Goal: Information Seeking & Learning: Learn about a topic

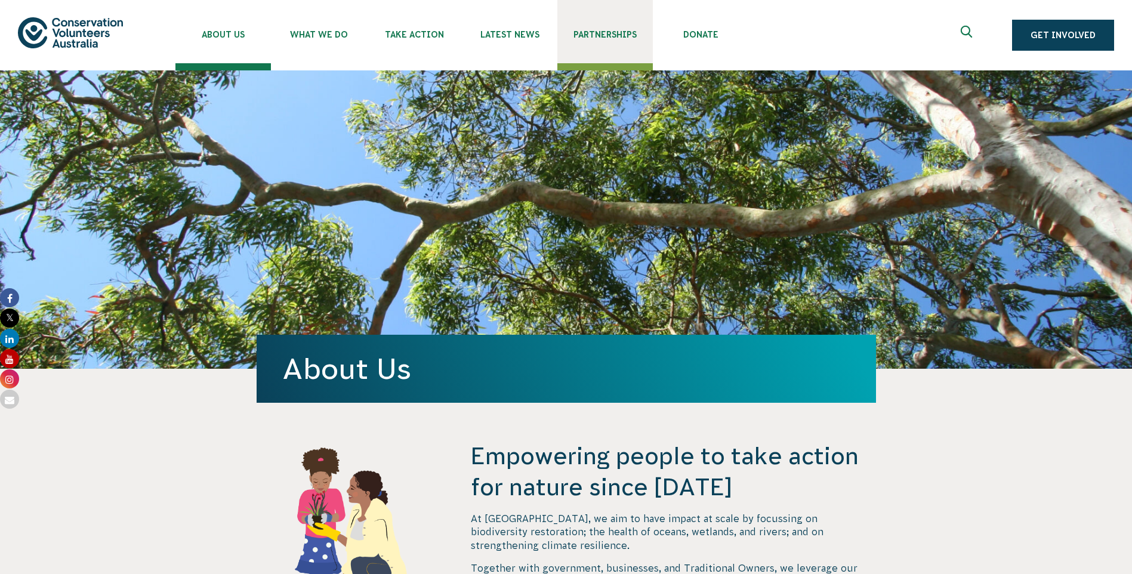
click at [590, 39] on span "Partnerships" at bounding box center [604, 35] width 95 height 10
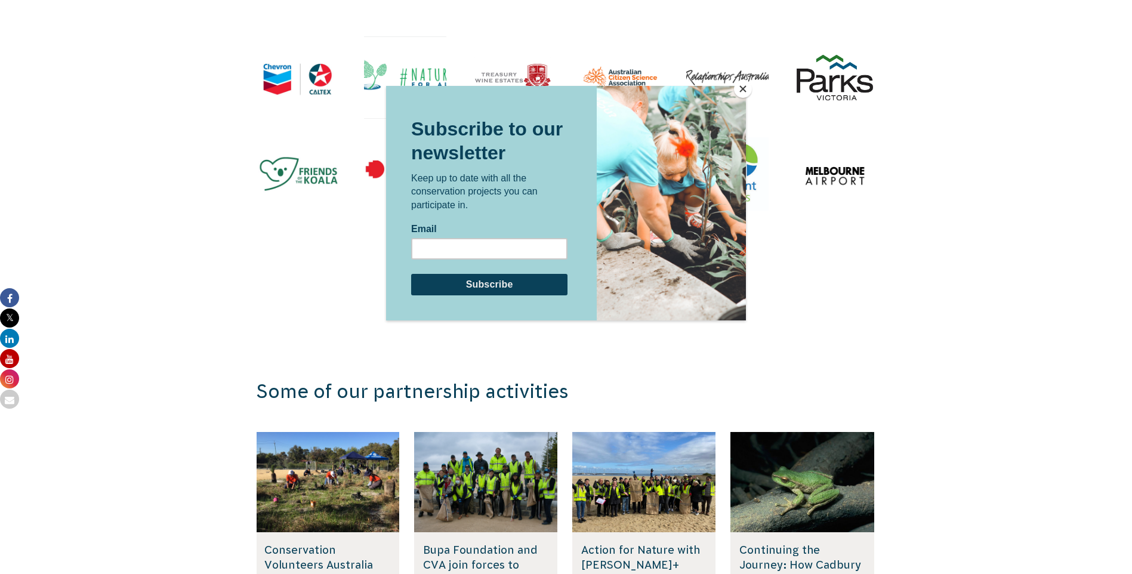
scroll to position [1910, 0]
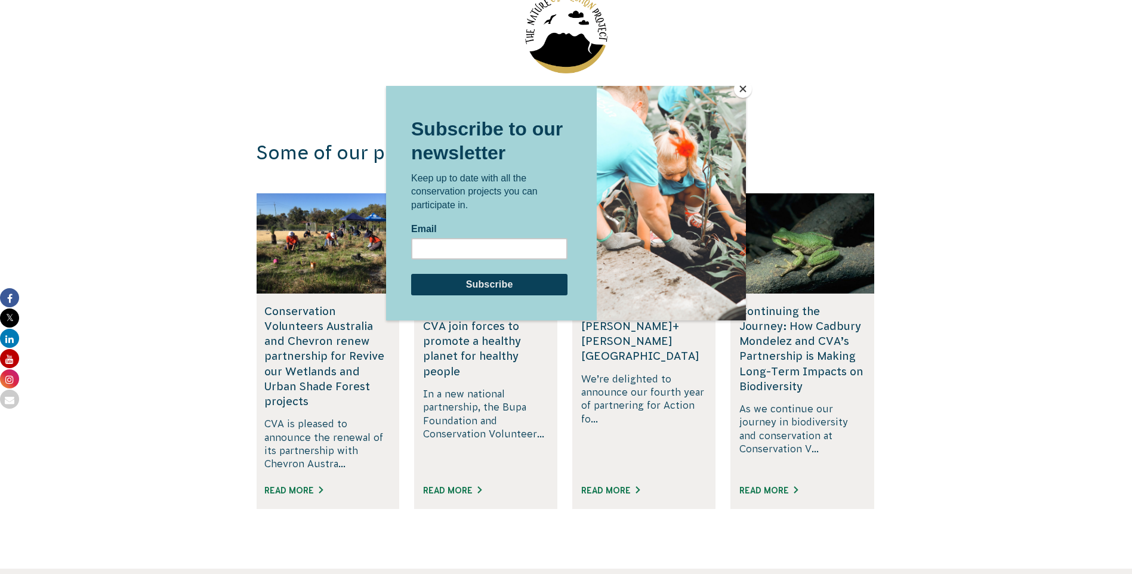
click at [761, 86] on div at bounding box center [566, 287] width 1132 height 574
click at [752, 87] on div at bounding box center [566, 287] width 1132 height 574
click at [744, 91] on button "Close" at bounding box center [743, 89] width 18 height 18
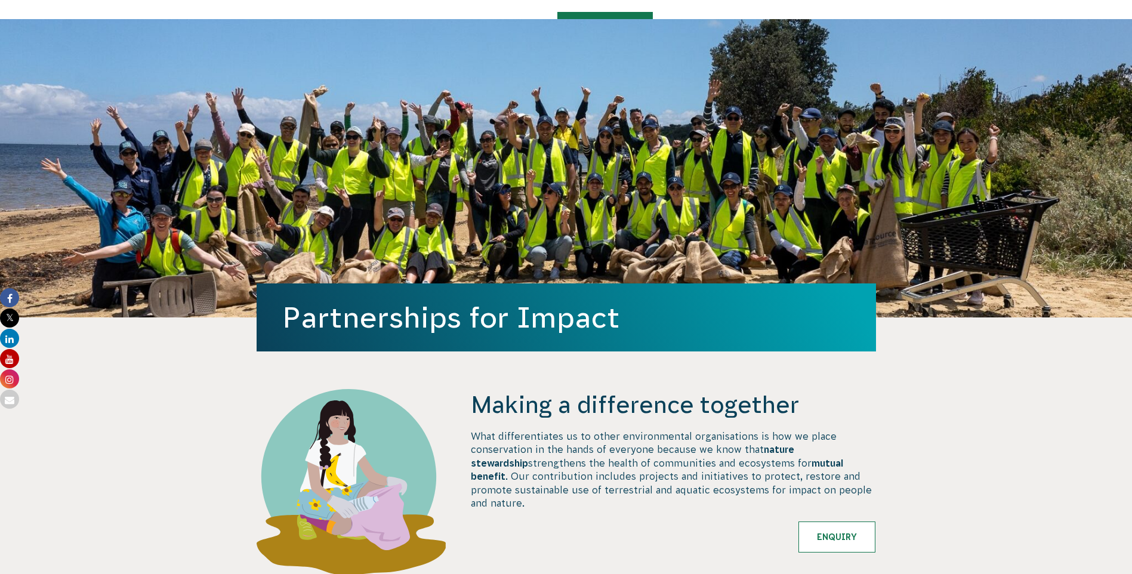
scroll to position [0, 0]
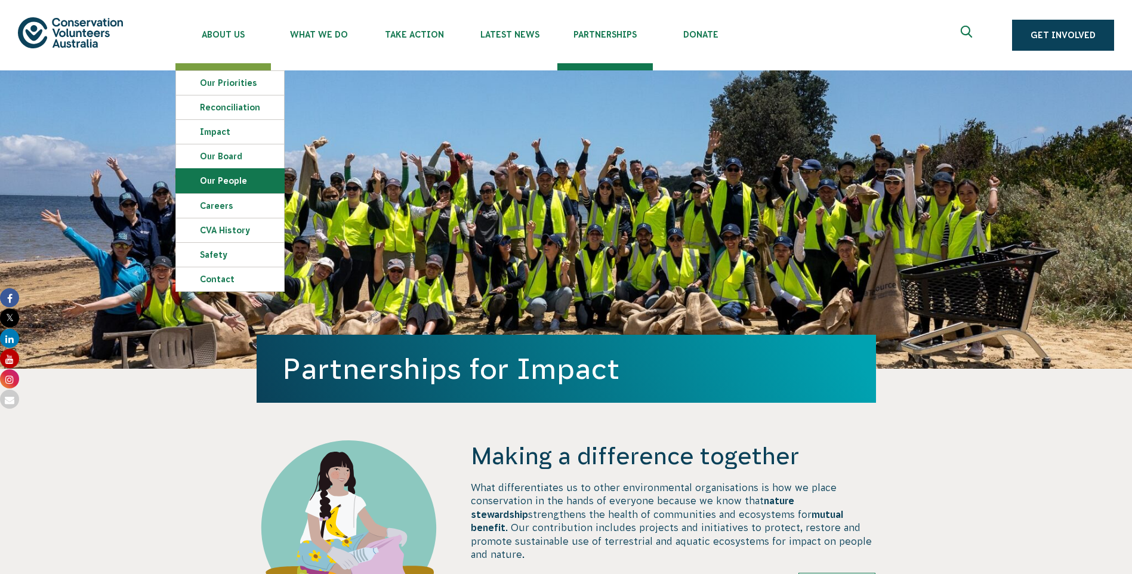
click at [208, 185] on link "Our People" at bounding box center [230, 181] width 108 height 24
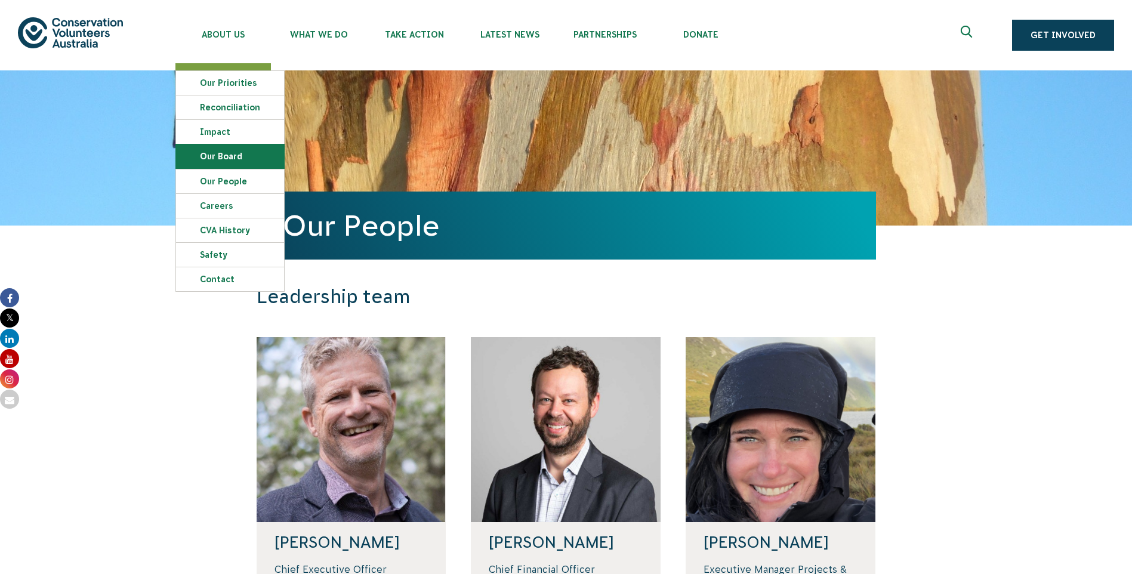
click at [224, 157] on link "Our Board" at bounding box center [230, 156] width 108 height 24
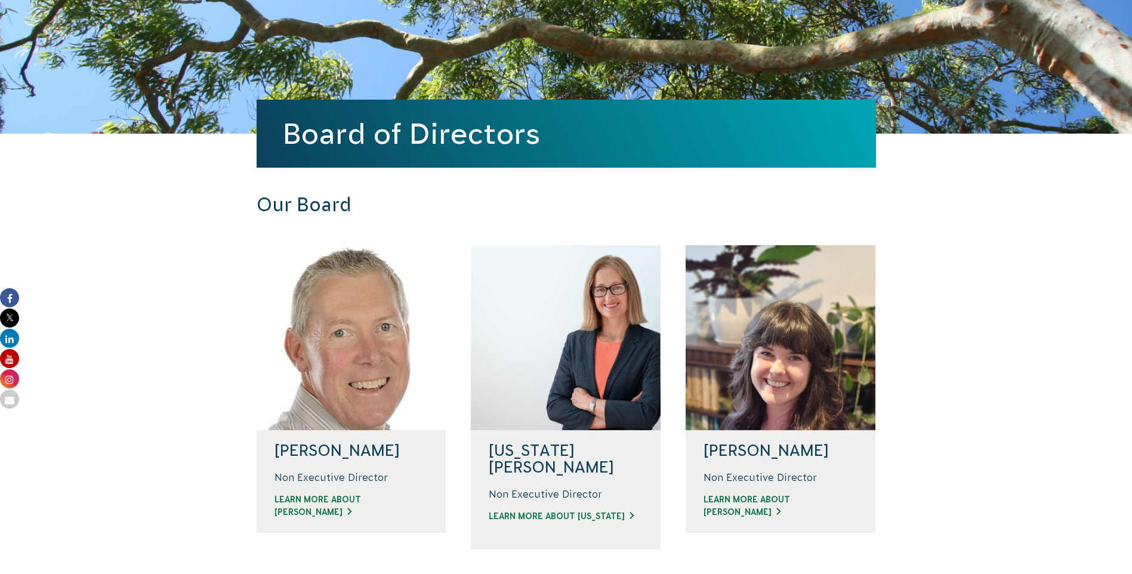
scroll to position [60, 0]
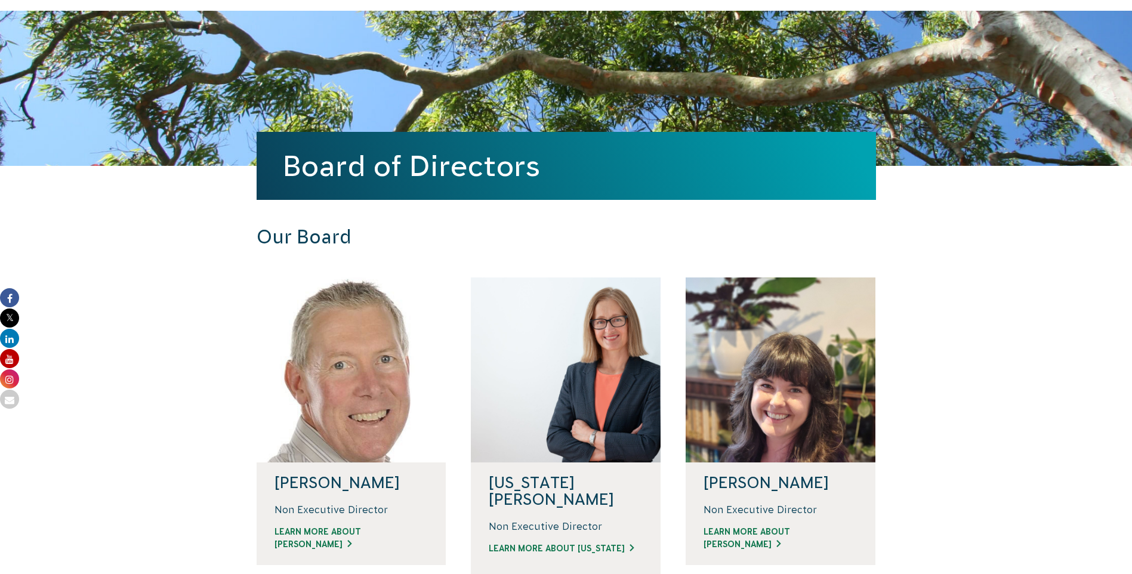
click at [347, 433] on div at bounding box center [352, 369] width 190 height 185
click at [360, 532] on link "LEARN MORE ABOUT DAVID" at bounding box center [351, 538] width 154 height 25
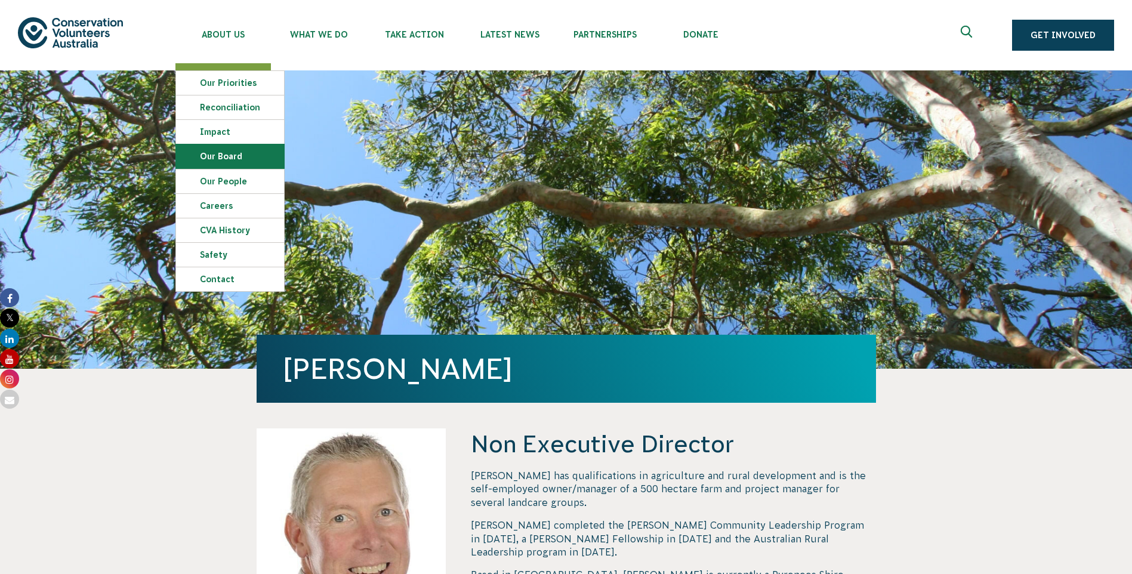
click at [242, 161] on link "Our Board" at bounding box center [230, 156] width 108 height 24
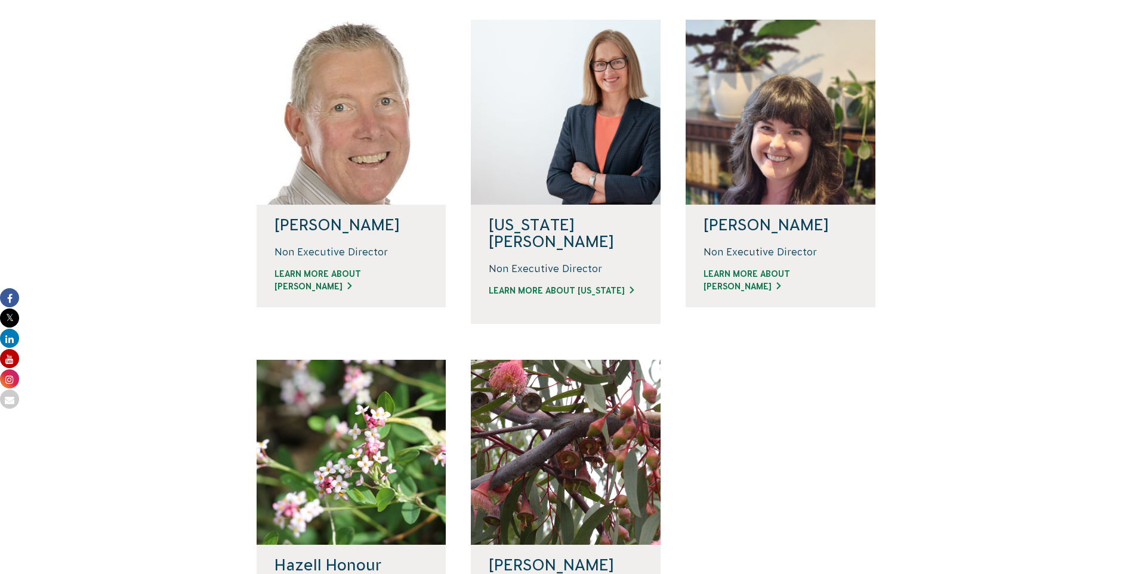
scroll to position [358, 0]
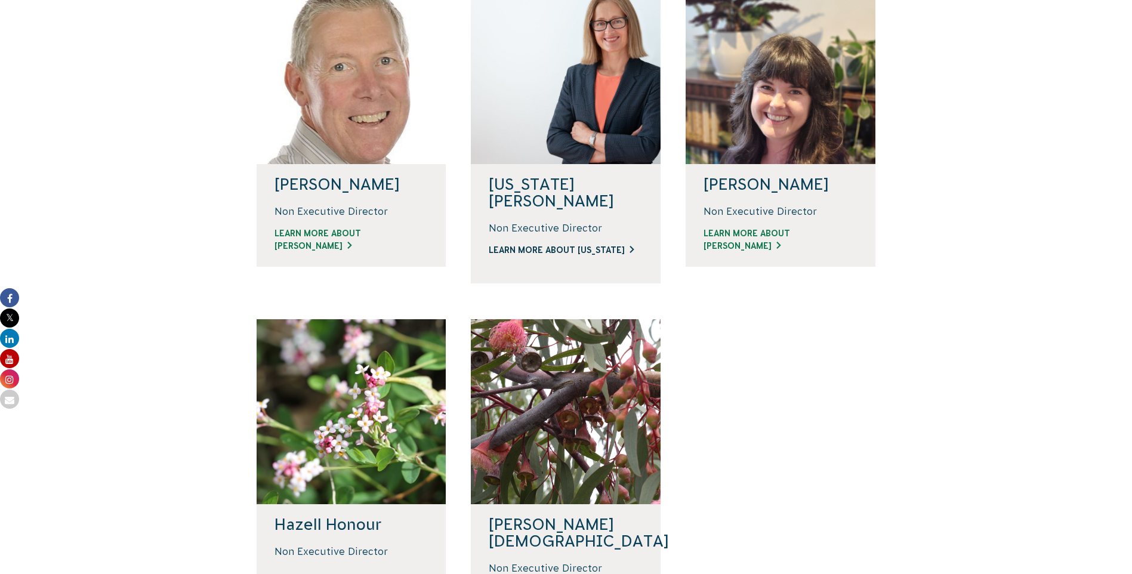
click at [561, 244] on link "LEARN MORE ABOUT VIRGINIA" at bounding box center [566, 250] width 154 height 13
click at [832, 176] on h4 "Jodi Litzenberger" at bounding box center [781, 184] width 154 height 17
click at [788, 94] on div at bounding box center [781, 71] width 190 height 185
click at [757, 233] on link "LEARN MORE ABOUT JODI" at bounding box center [781, 239] width 154 height 25
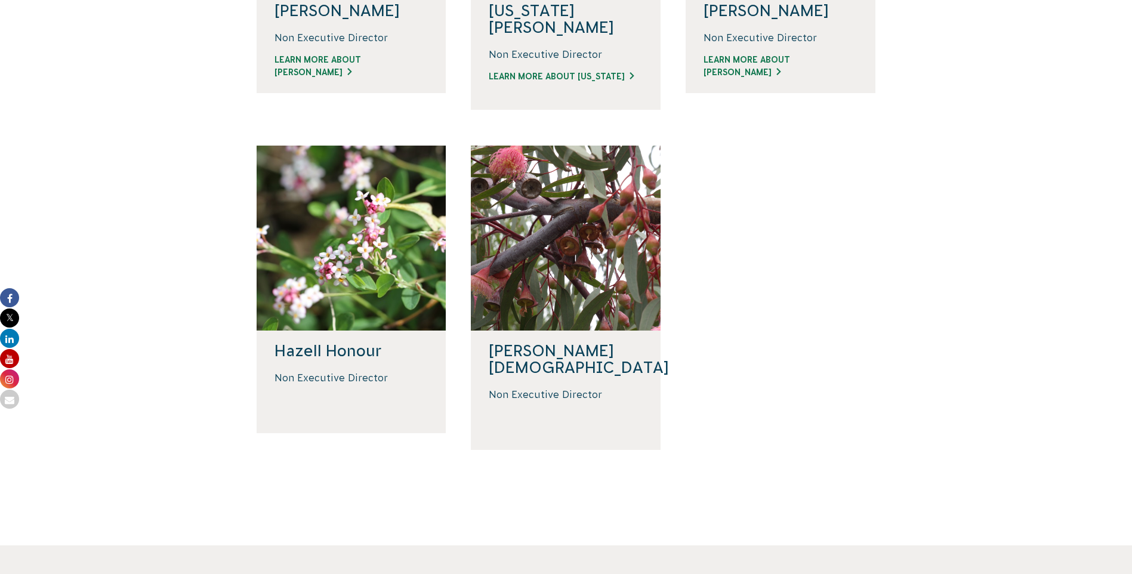
scroll to position [537, 0]
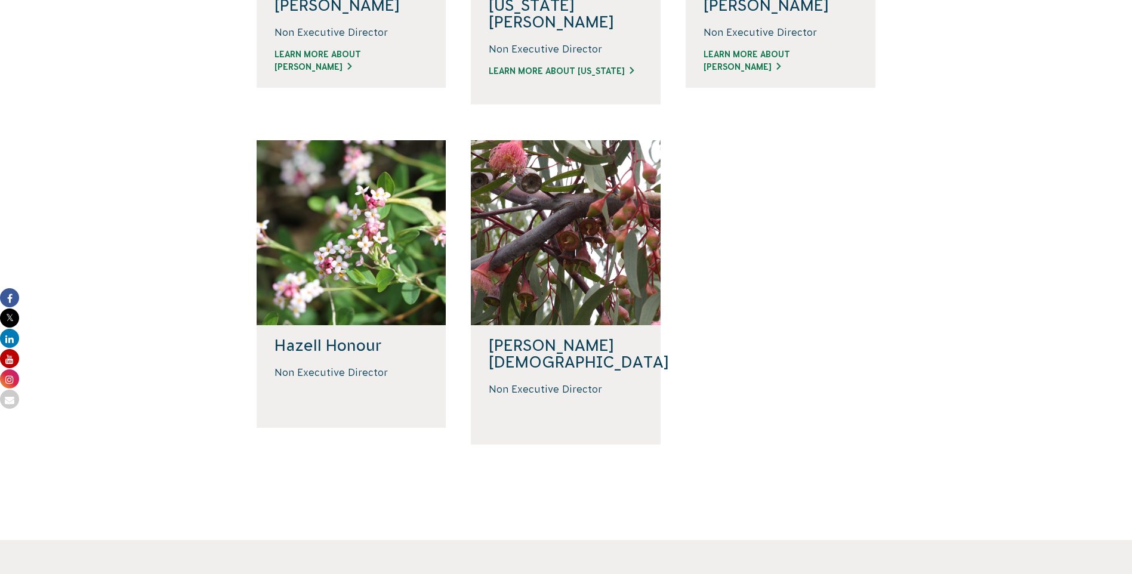
click at [335, 337] on h4 "Hazell Honour" at bounding box center [351, 345] width 154 height 17
click at [345, 206] on div at bounding box center [352, 232] width 190 height 185
click at [350, 366] on p "Non Executive Director" at bounding box center [351, 372] width 154 height 13
click at [344, 325] on div "Hazell Honour" at bounding box center [352, 345] width 190 height 41
click at [339, 337] on h4 "Hazell Honour" at bounding box center [351, 345] width 154 height 17
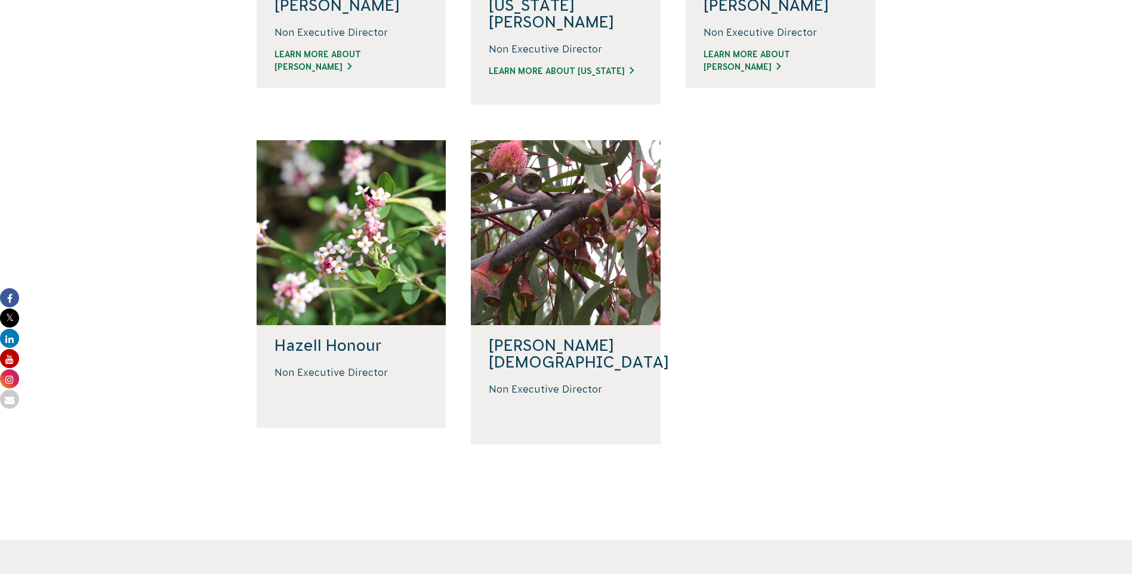
click at [337, 337] on h4 "Hazell Honour" at bounding box center [351, 345] width 154 height 17
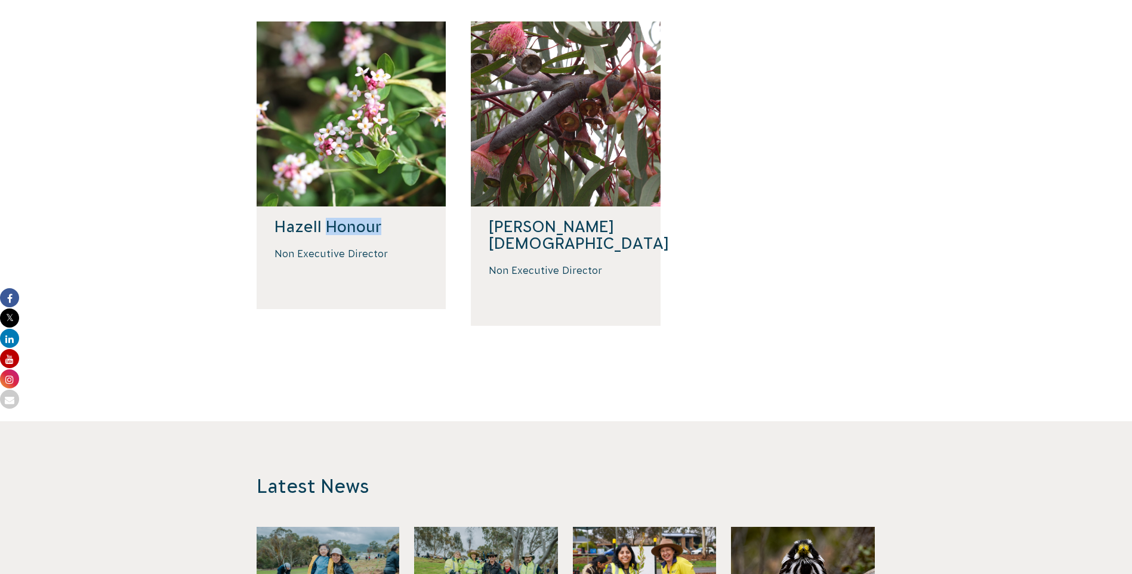
scroll to position [656, 0]
click at [334, 292] on div "Hazell Honour Non Executive Director" at bounding box center [352, 191] width 190 height 340
click at [289, 206] on div "Hazell Honour" at bounding box center [352, 226] width 190 height 41
click at [532, 218] on h4 "Geoff Gay" at bounding box center [566, 234] width 154 height 33
click at [529, 218] on h4 "Geoff Gay" at bounding box center [566, 234] width 154 height 33
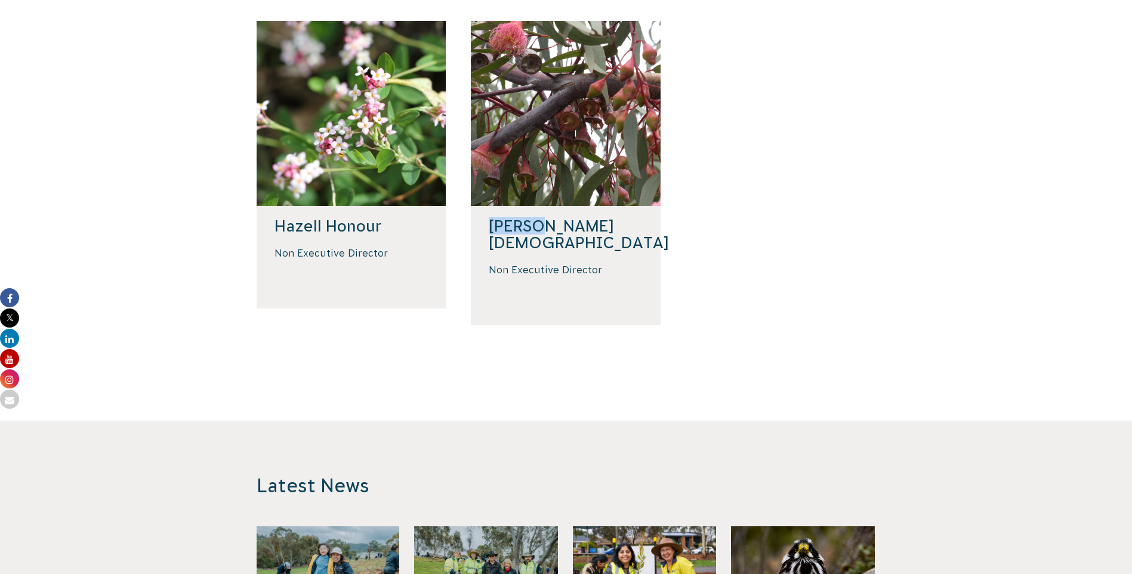
click at [529, 218] on h4 "Geoff Gay" at bounding box center [566, 234] width 154 height 33
click at [528, 263] on p "Non Executive Director" at bounding box center [566, 269] width 154 height 13
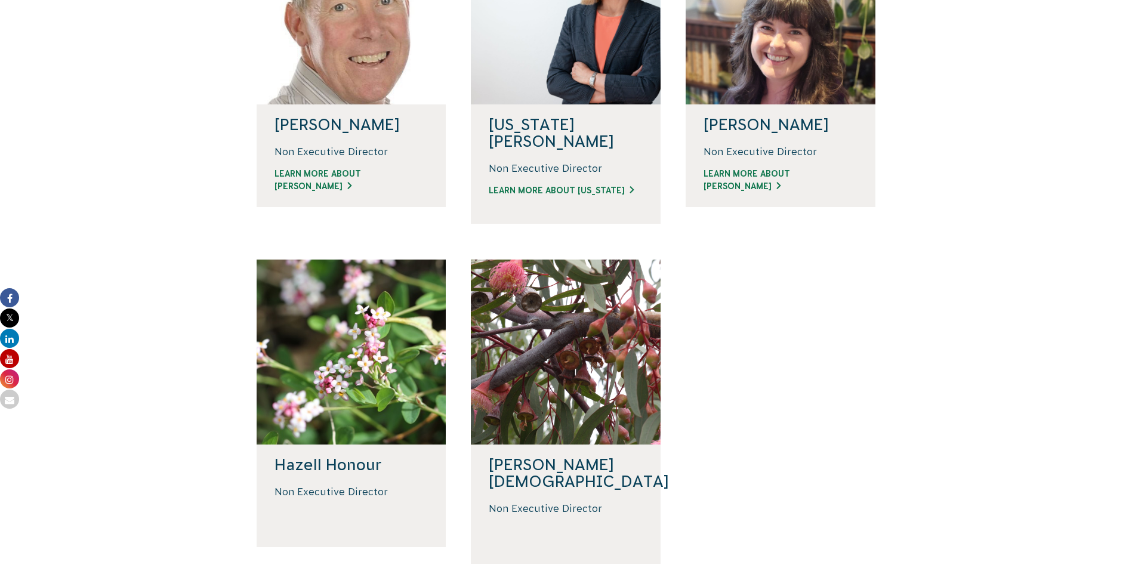
click at [538, 271] on div at bounding box center [566, 352] width 190 height 185
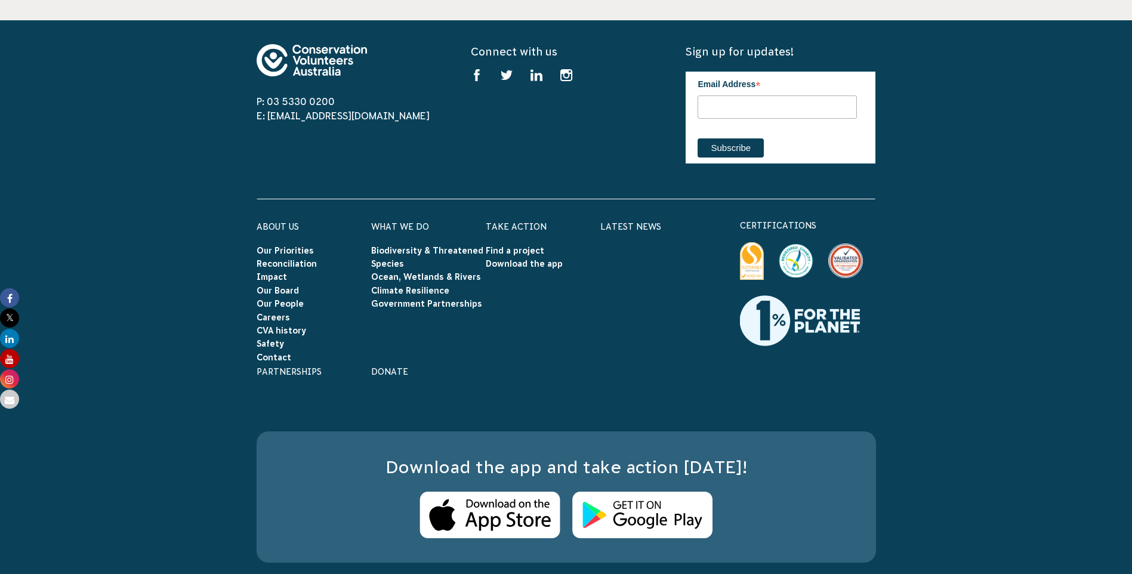
scroll to position [1538, 0]
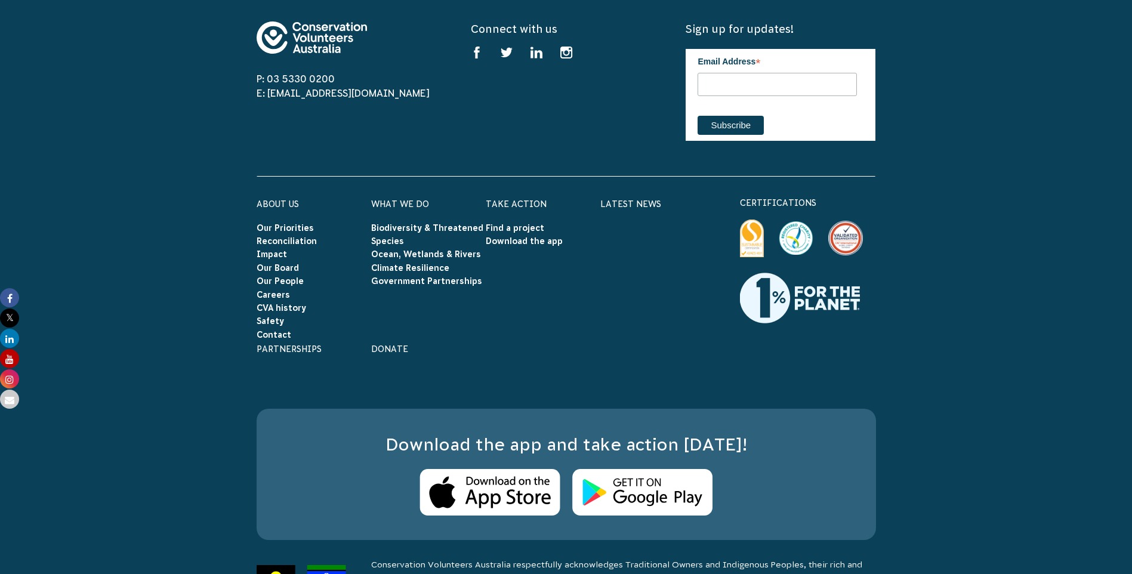
drag, startPoint x: 131, startPoint y: 356, endPoint x: 137, endPoint y: 354, distance: 6.4
click at [132, 357] on footer "P: 03 5330 0200 E: info@cva.org.au Connect with us Find us on facebook Find us …" at bounding box center [566, 309] width 1132 height 623
click at [298, 303] on link "CVA history" at bounding box center [282, 308] width 50 height 10
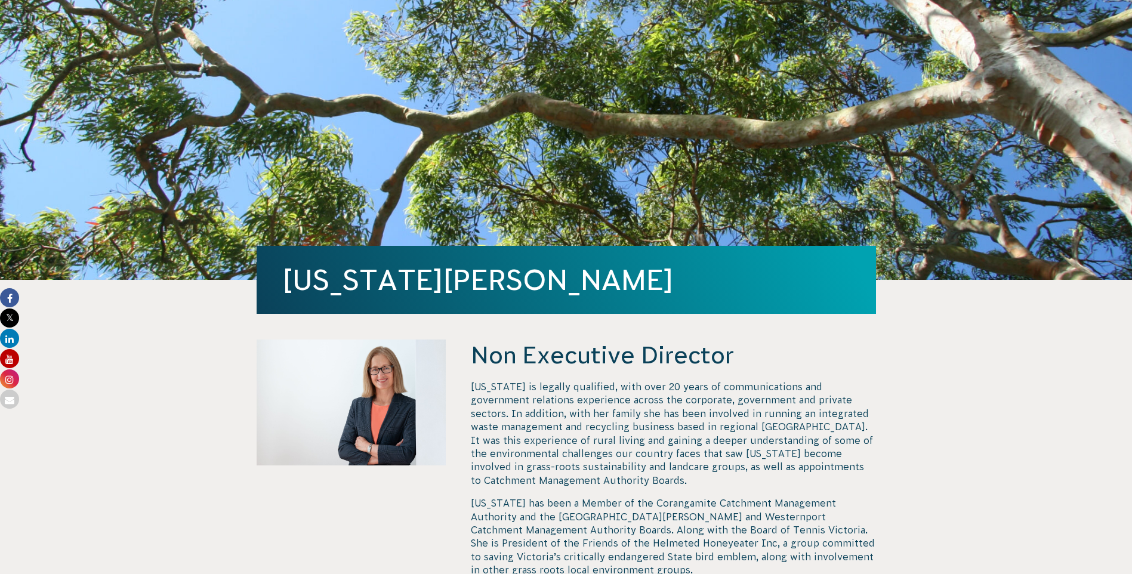
scroll to position [239, 0]
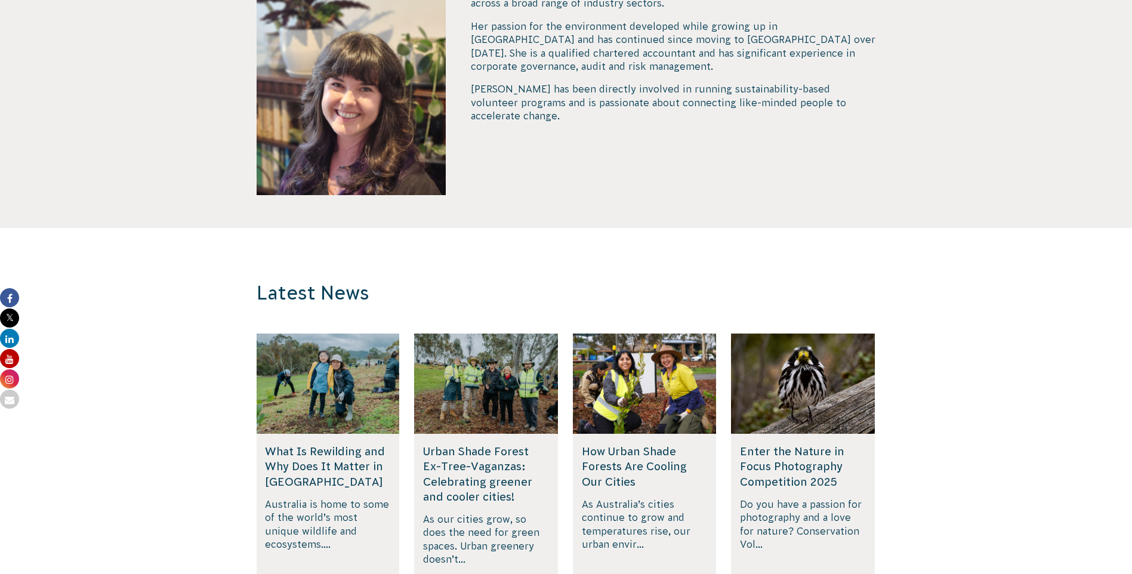
scroll to position [537, 0]
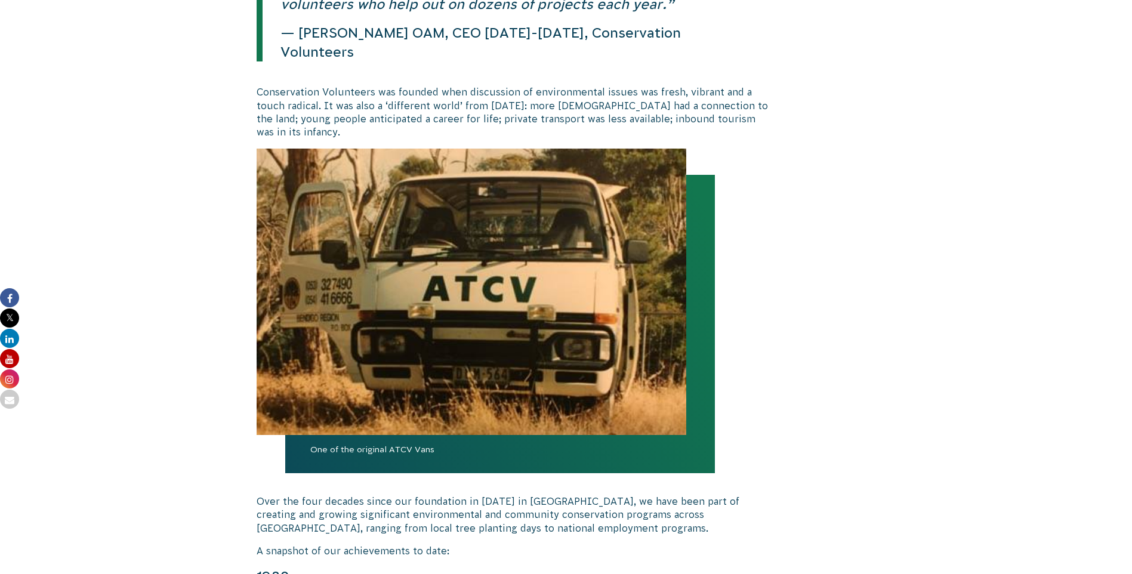
scroll to position [239, 0]
